Goal: Task Accomplishment & Management: Use online tool/utility

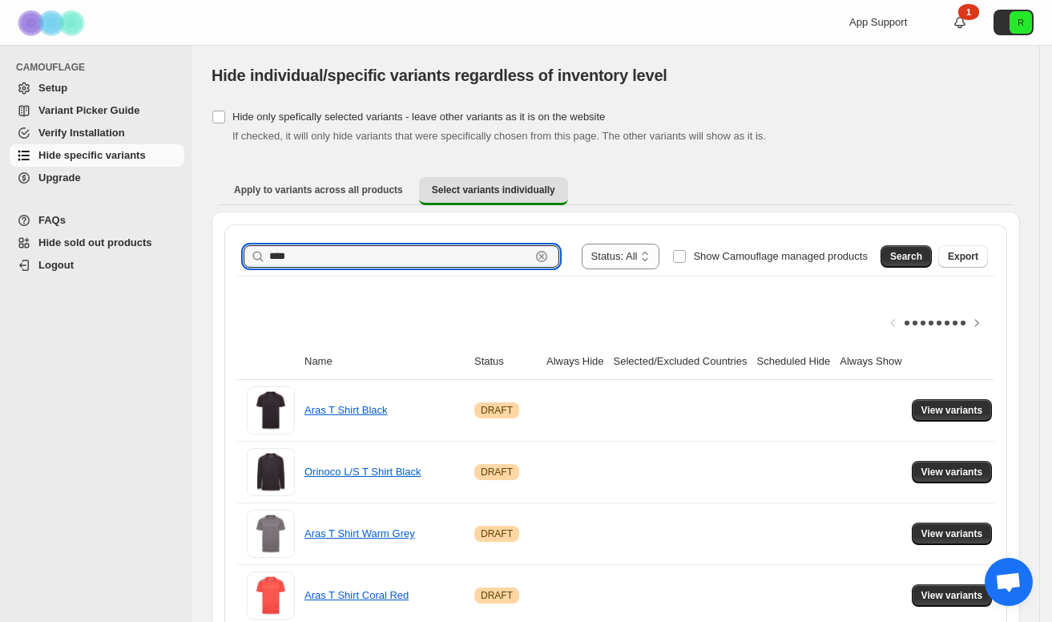
drag, startPoint x: 240, startPoint y: 241, endPoint x: 212, endPoint y: 240, distance: 28.1
type input "**********"
click at [913, 253] on span "Search" at bounding box center [906, 256] width 32 height 13
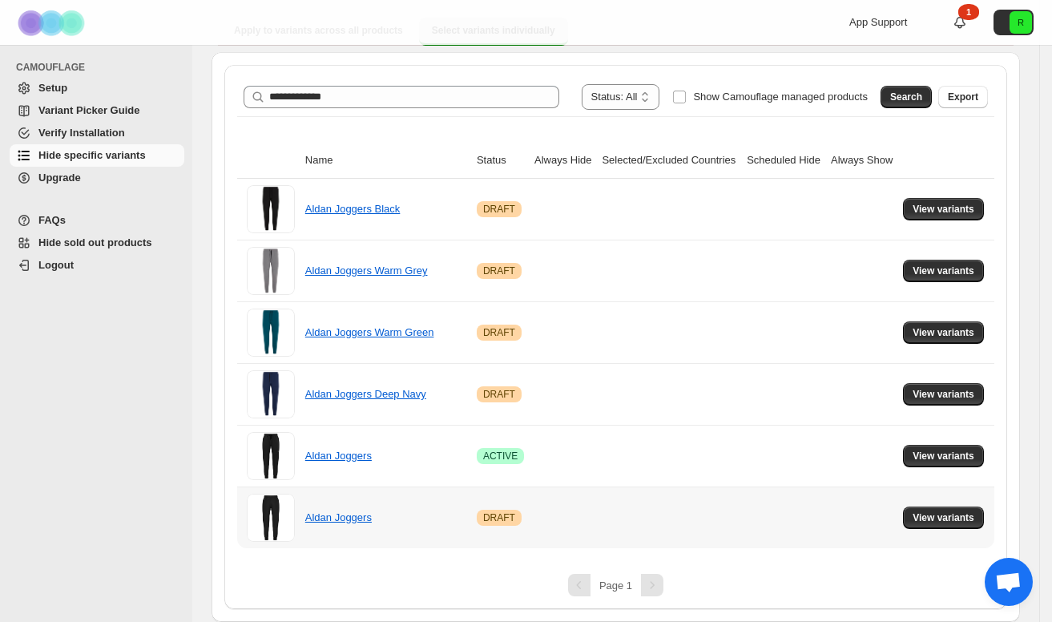
scroll to position [159, 0]
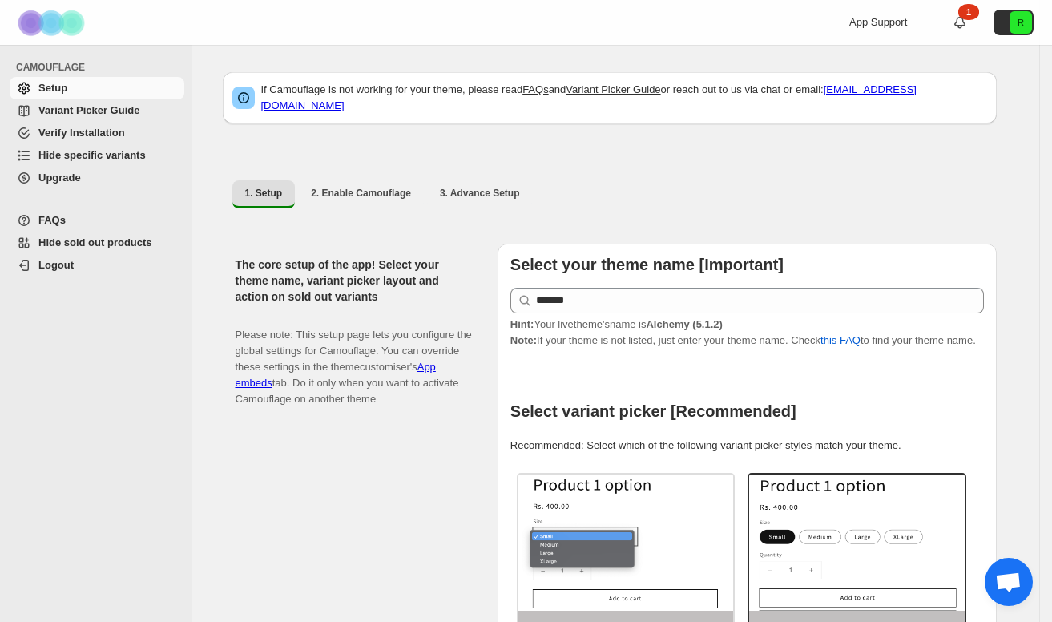
click at [99, 160] on span "Hide specific variants" at bounding box center [91, 155] width 107 height 12
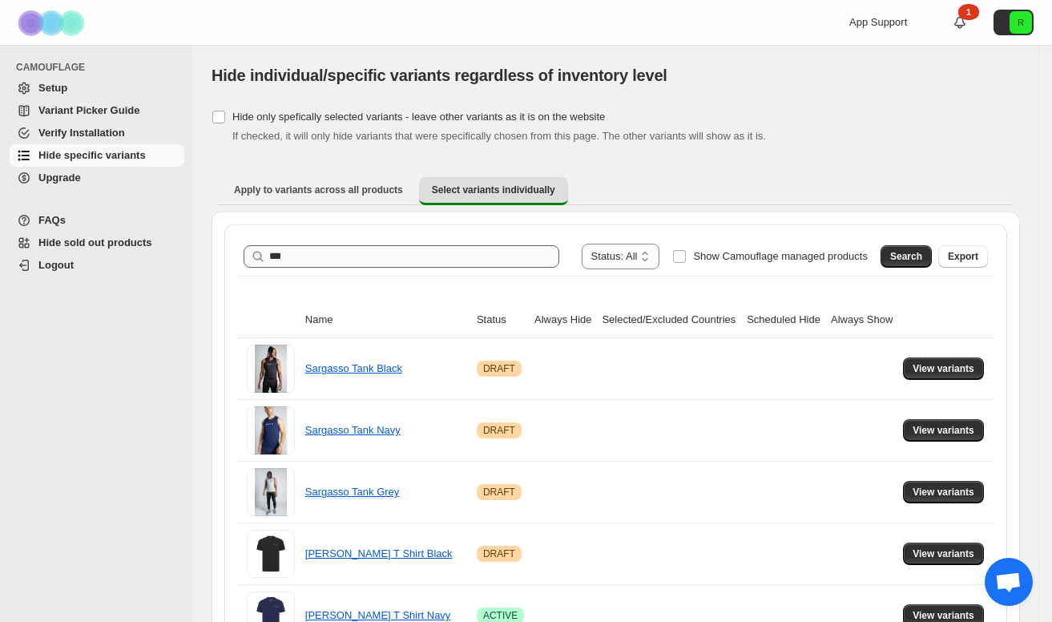
drag, startPoint x: 478, startPoint y: 264, endPoint x: 357, endPoint y: 264, distance: 121.0
click at [357, 264] on input "***" at bounding box center [414, 256] width 290 height 22
drag, startPoint x: 357, startPoint y: 264, endPoint x: 236, endPoint y: 262, distance: 121.8
type input "****"
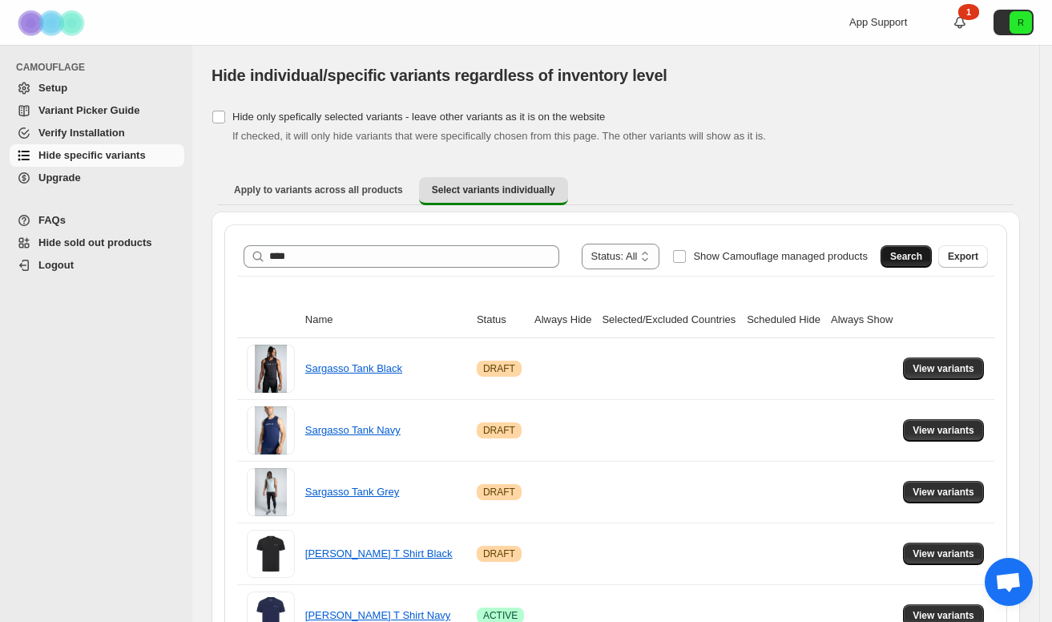
click at [914, 264] on button "Search" at bounding box center [905, 256] width 51 height 22
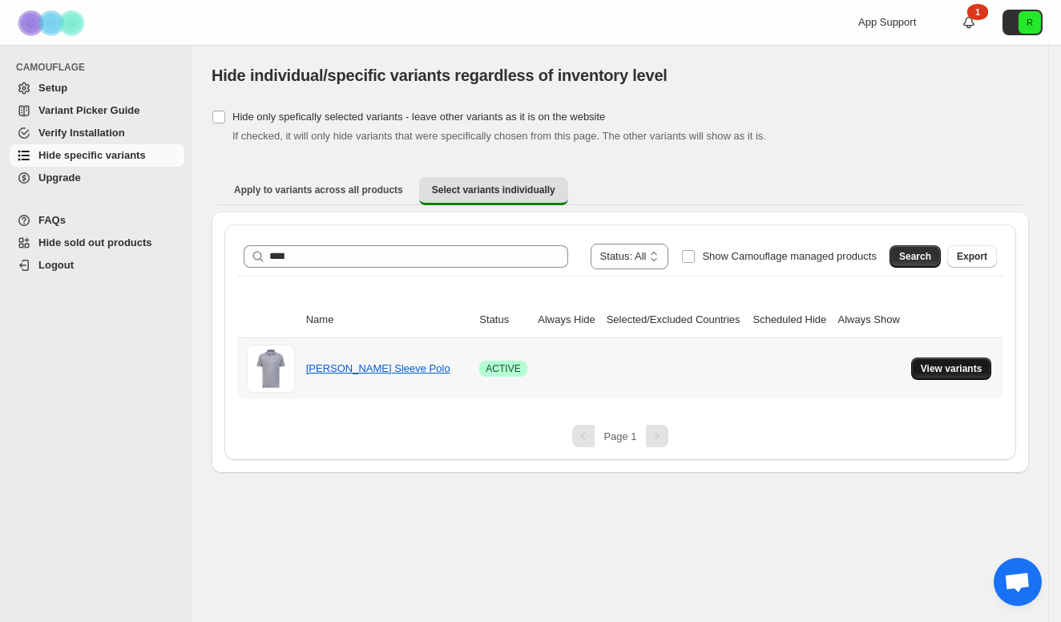
click at [941, 372] on span "View variants" at bounding box center [952, 368] width 62 height 13
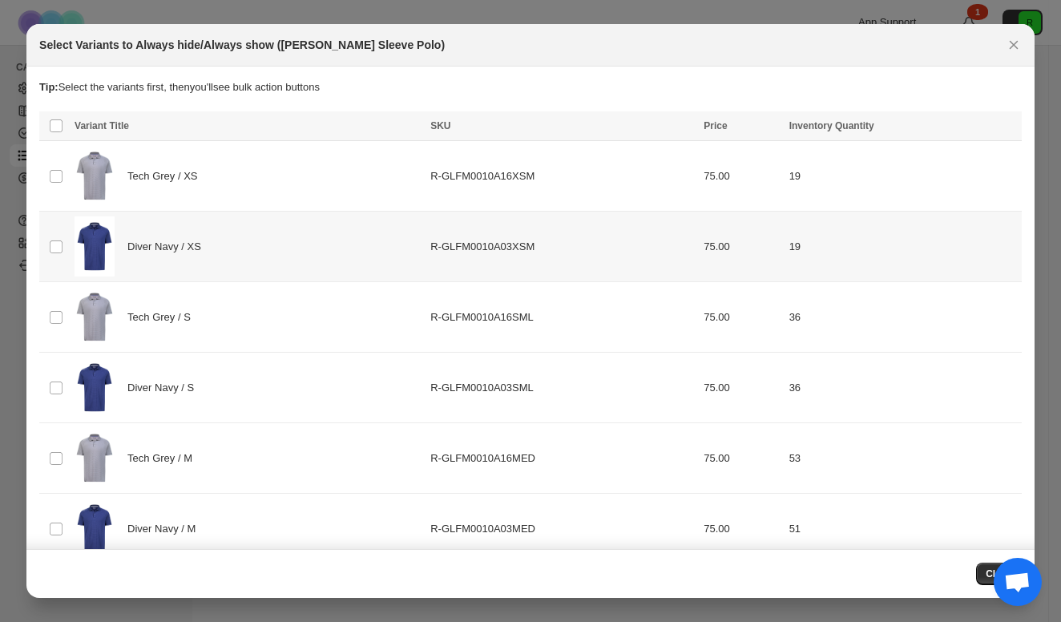
scroll to position [-1, 0]
click at [59, 236] on td "Select product variant" at bounding box center [54, 247] width 30 height 71
click at [62, 366] on td "Select product variant" at bounding box center [54, 388] width 30 height 71
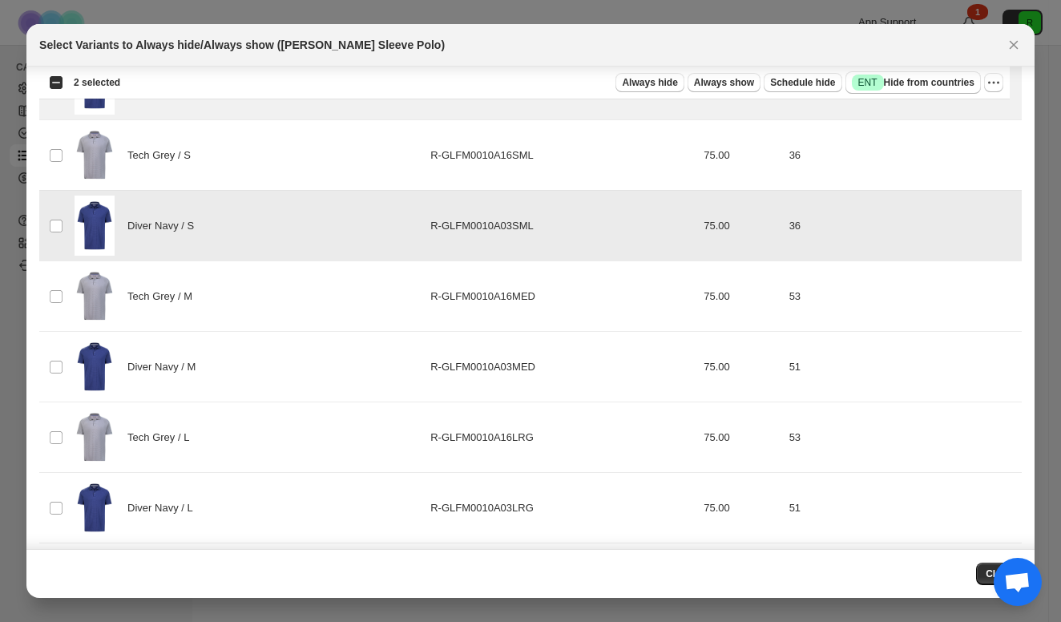
scroll to position [189, 0]
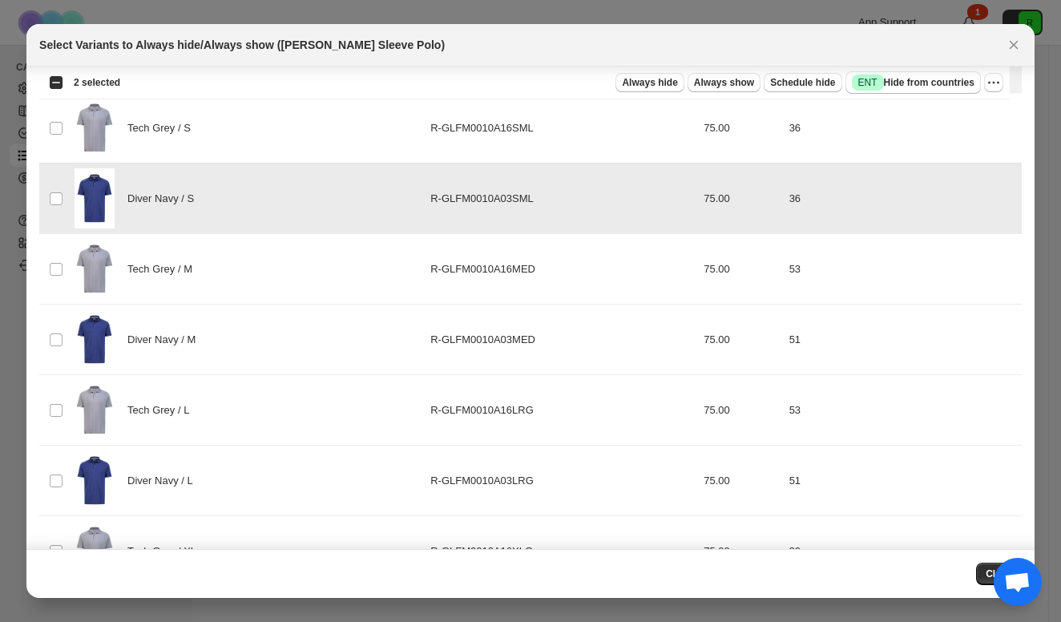
click at [62, 328] on td "Select product variant" at bounding box center [54, 339] width 30 height 71
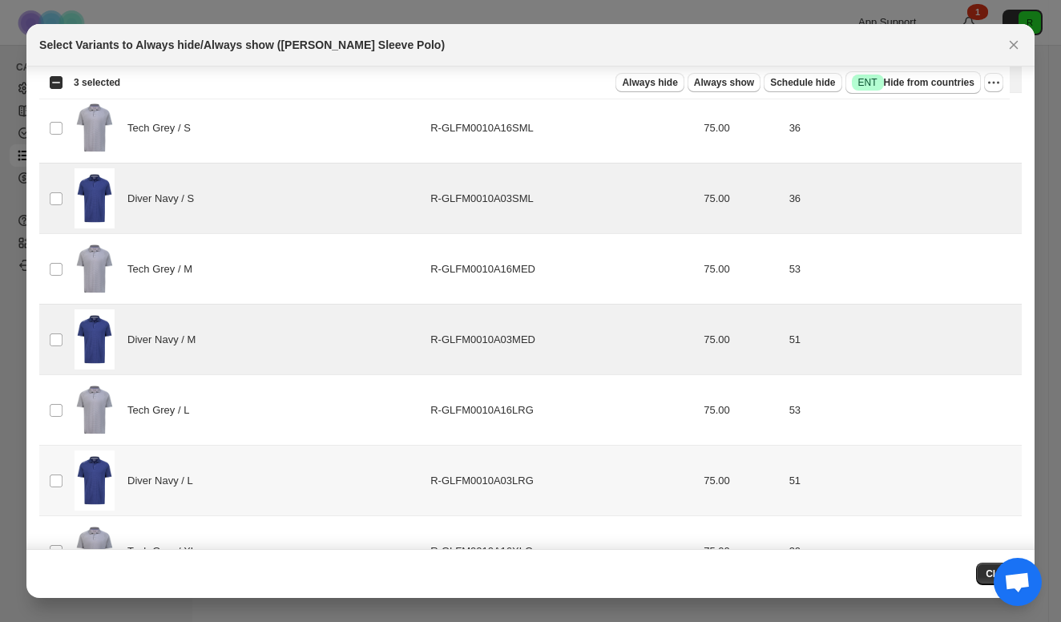
click at [62, 453] on td "Select product variant" at bounding box center [54, 480] width 30 height 71
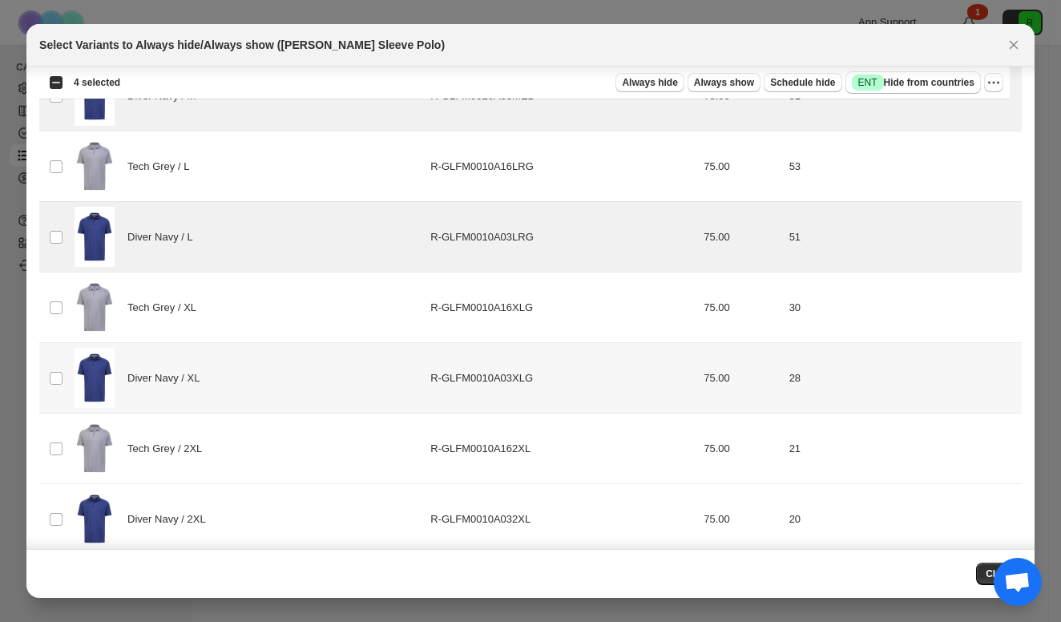
click at [62, 347] on td "Select product variant" at bounding box center [54, 378] width 30 height 71
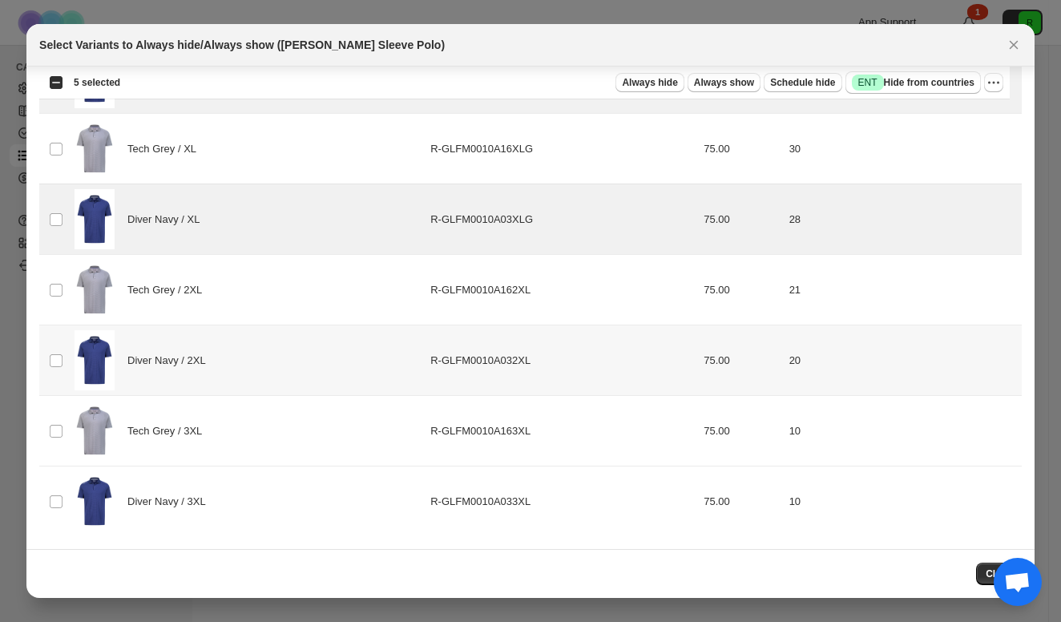
click at [56, 340] on td "Select product variant" at bounding box center [54, 360] width 30 height 71
click at [70, 508] on td "Diver Navy / 3XL" at bounding box center [248, 501] width 356 height 71
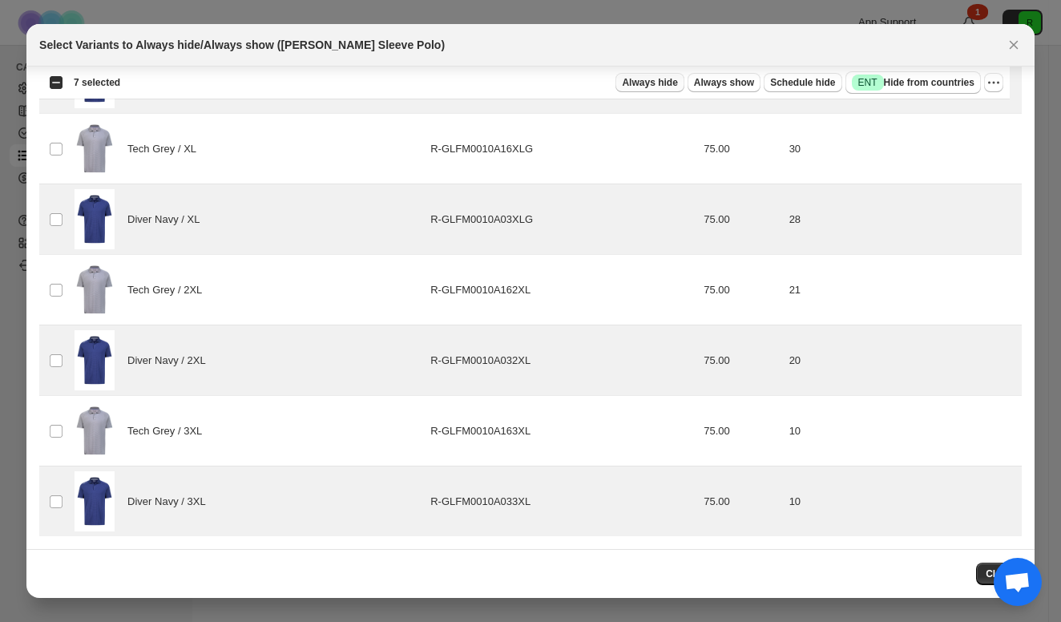
click at [654, 81] on span "Always hide" at bounding box center [649, 82] width 55 height 13
